Goal: Information Seeking & Learning: Stay updated

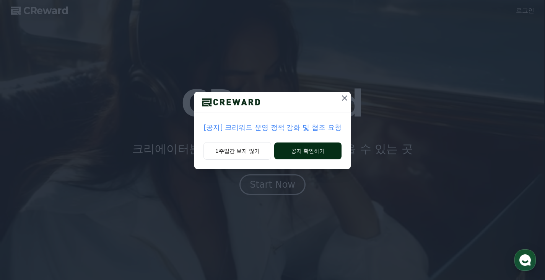
click at [327, 151] on button "공지 확인하기" at bounding box center [307, 150] width 67 height 17
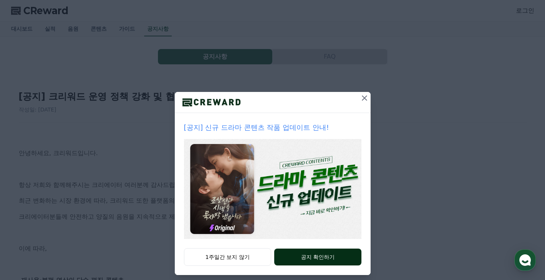
click at [310, 256] on button "공지 확인하기" at bounding box center [317, 256] width 87 height 17
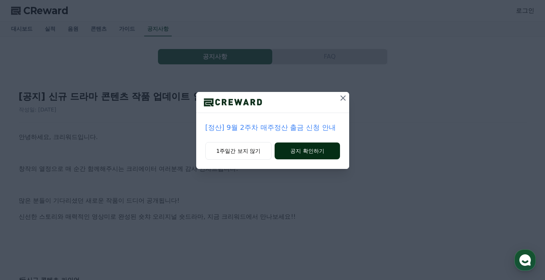
click at [307, 151] on button "공지 확인하기" at bounding box center [307, 150] width 65 height 17
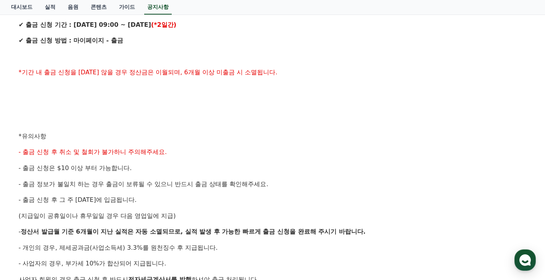
scroll to position [268, 0]
